Goal: Task Accomplishment & Management: Complete application form

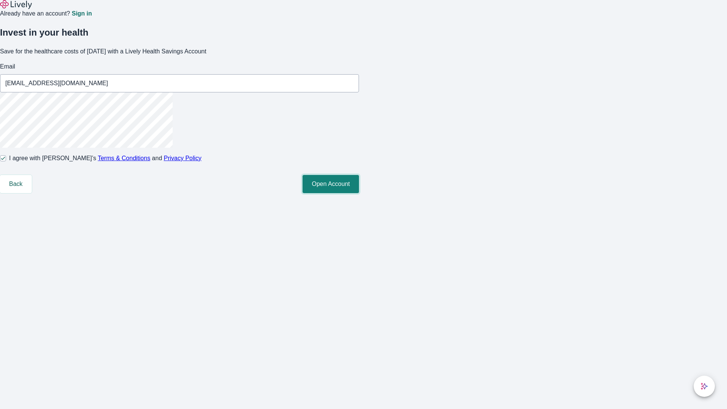
click at [359, 193] on button "Open Account" at bounding box center [331, 184] width 56 height 18
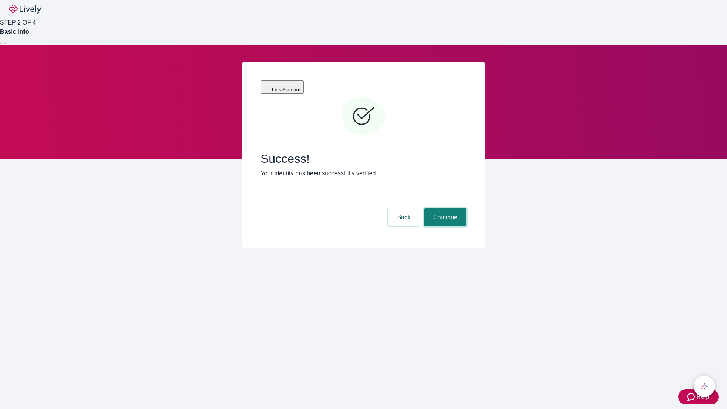
click at [444, 208] on button "Continue" at bounding box center [445, 217] width 42 height 18
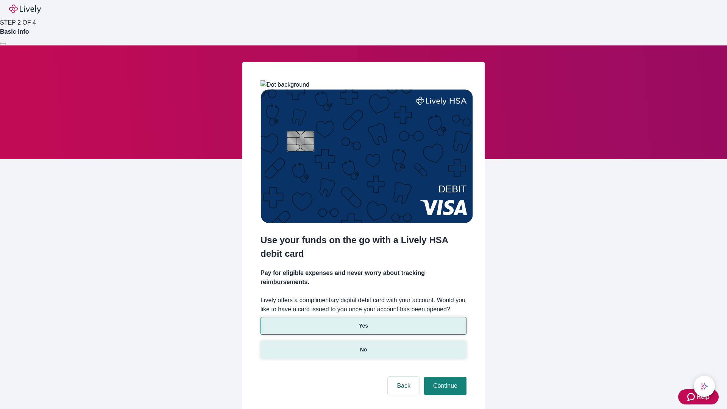
click at [363, 346] on p "No" at bounding box center [363, 350] width 7 height 8
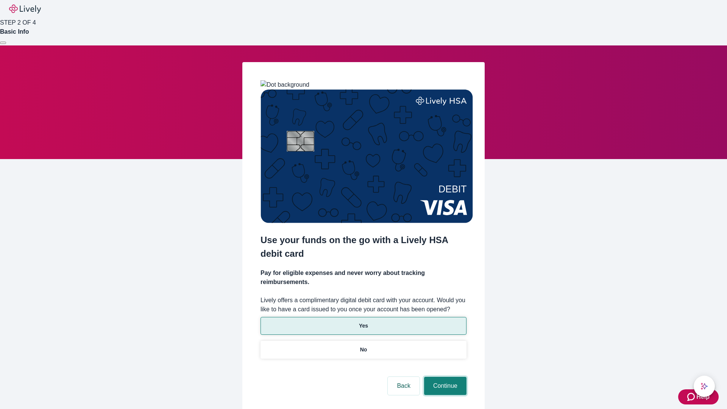
click at [444, 377] on button "Continue" at bounding box center [445, 386] width 42 height 18
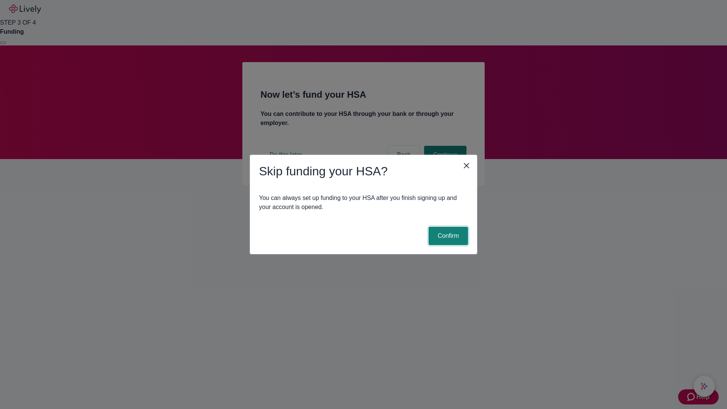
click at [447, 236] on button "Confirm" at bounding box center [448, 236] width 39 height 18
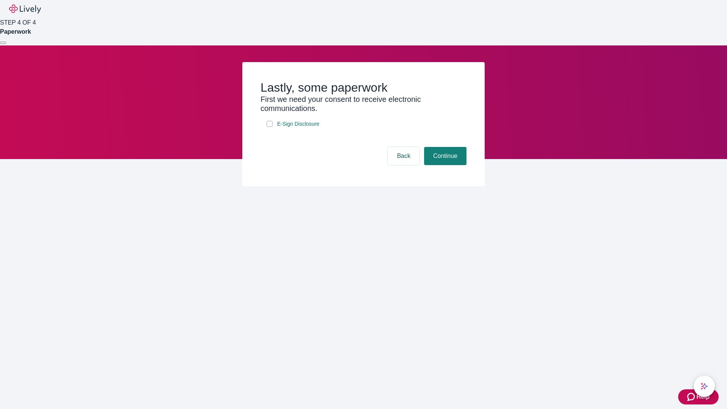
click at [270, 127] on input "E-Sign Disclosure" at bounding box center [270, 124] width 6 height 6
checkbox input "true"
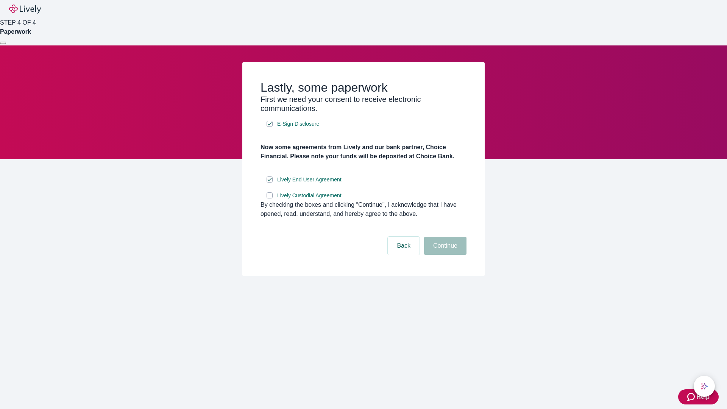
click at [270, 198] on input "Lively Custodial Agreement" at bounding box center [270, 195] width 6 height 6
checkbox input "true"
click at [444, 255] on button "Continue" at bounding box center [445, 246] width 42 height 18
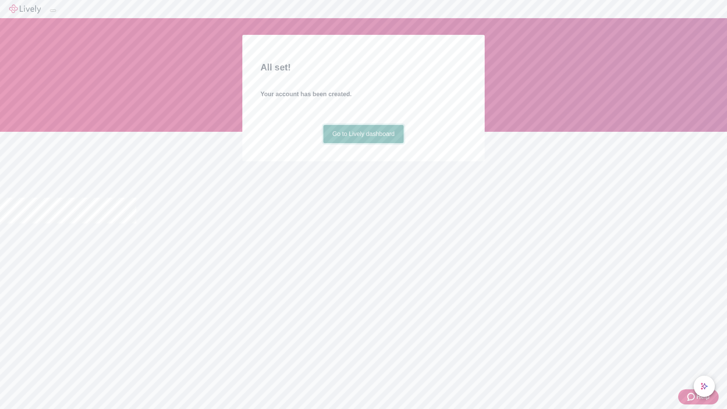
click at [363, 143] on link "Go to Lively dashboard" at bounding box center [363, 134] width 81 height 18
